Goal: Information Seeking & Learning: Learn about a topic

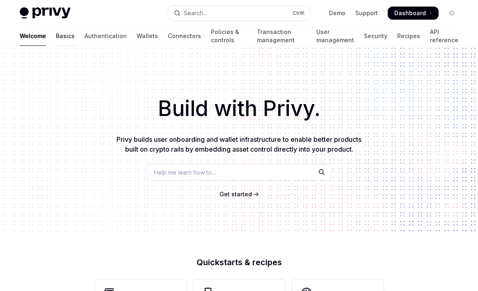
click at [56, 36] on link "Basics" at bounding box center [65, 36] width 19 height 20
type textarea "*"
